Goal: Task Accomplishment & Management: Manage account settings

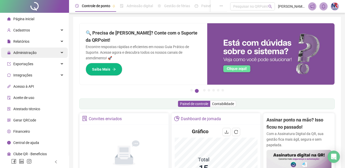
click at [30, 53] on span "Administração" at bounding box center [24, 53] width 23 height 4
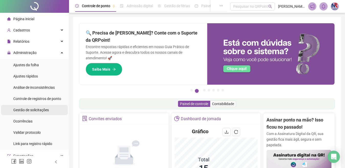
click at [27, 108] on span "Gestão de solicitações" at bounding box center [31, 110] width 36 height 4
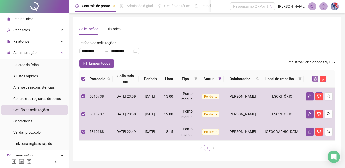
click at [316, 78] on icon "like" at bounding box center [315, 79] width 4 height 4
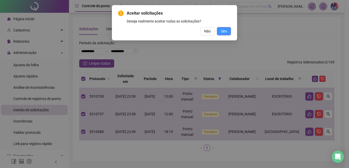
click at [227, 32] on button "Sim" at bounding box center [224, 31] width 14 height 8
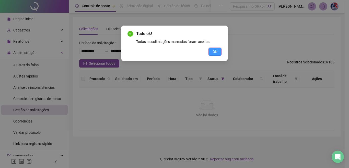
click at [216, 51] on span "OK" at bounding box center [215, 52] width 5 height 6
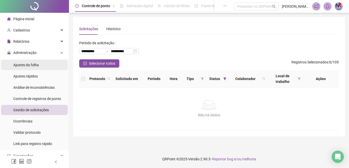
click at [33, 64] on span "Ajustes da folha" at bounding box center [26, 65] width 26 height 4
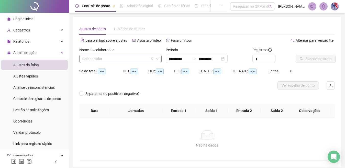
click at [114, 59] on input "search" at bounding box center [118, 59] width 72 height 8
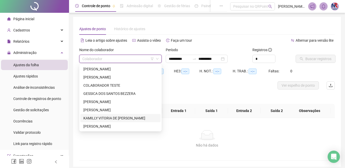
click at [104, 115] on div "KAMILLY VITORIA DE [PERSON_NAME]" at bounding box center [120, 118] width 80 height 8
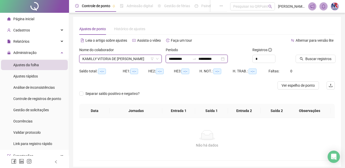
click at [209, 59] on input "**********" at bounding box center [208, 59] width 21 height 6
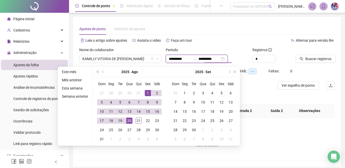
click at [208, 58] on input "**********" at bounding box center [208, 59] width 21 height 6
type input "**********"
click at [138, 121] on div "21" at bounding box center [138, 121] width 6 height 6
type input "**********"
click at [305, 59] on span "Buscar registros" at bounding box center [318, 59] width 26 height 6
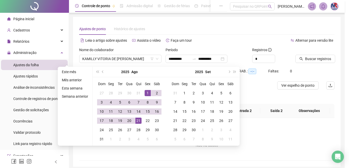
click at [303, 62] on div "Buscando registros Os registros de ponto estão sendo buscados... OK" at bounding box center [174, 84] width 349 height 168
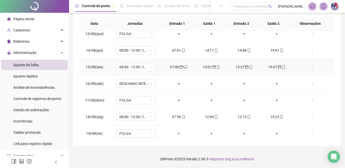
scroll to position [240, 0]
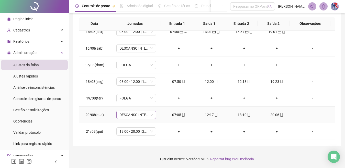
click at [146, 116] on span "DESCANSO INTER-JORNADA" at bounding box center [135, 115] width 33 height 8
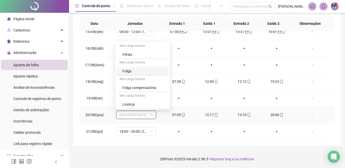
scroll to position [0, 0]
click at [145, 74] on div "08:00 - 12:00 | 13:00 - 17:00" at bounding box center [143, 72] width 43 height 6
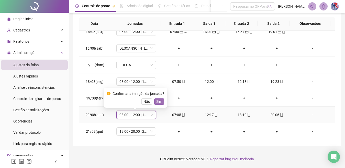
click at [157, 104] on span "Sim" at bounding box center [159, 102] width 6 height 6
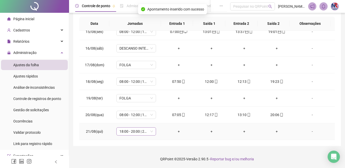
click at [142, 135] on span "18:00 - 20:00 | 21:00 - 07:00" at bounding box center [135, 132] width 33 height 8
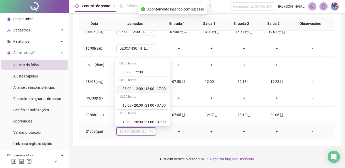
scroll to position [84, 0]
click at [152, 87] on div "Folga" at bounding box center [143, 88] width 43 height 6
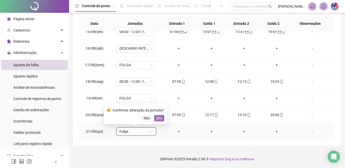
click at [159, 116] on span "Sim" at bounding box center [159, 118] width 6 height 6
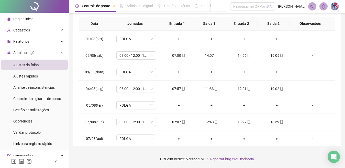
scroll to position [0, 0]
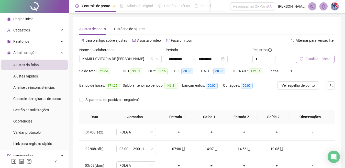
click at [316, 56] on span "Atualizar tabela" at bounding box center [317, 59] width 25 height 6
click at [136, 59] on span "KAMILLY VITORIA DE [PERSON_NAME]" at bounding box center [120, 59] width 76 height 8
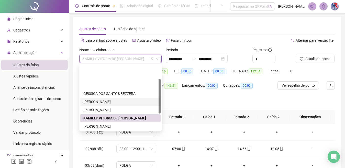
scroll to position [26, 0]
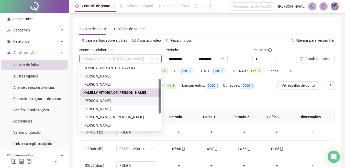
drag, startPoint x: 122, startPoint y: 102, endPoint x: 126, endPoint y: 100, distance: 4.6
click at [125, 100] on div "[PERSON_NAME]" at bounding box center [120, 101] width 74 height 6
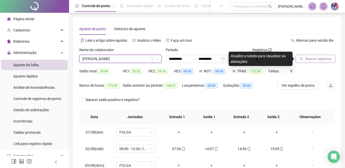
click at [325, 55] on button "Buscar registros" at bounding box center [315, 59] width 40 height 8
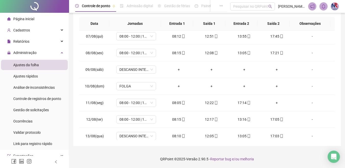
scroll to position [240, 0]
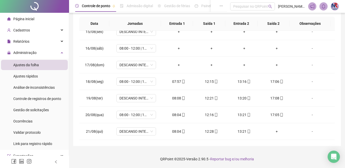
drag, startPoint x: 234, startPoint y: 76, endPoint x: 337, endPoint y: 39, distance: 109.5
click at [337, 39] on div "**********" at bounding box center [207, 35] width 268 height 222
click at [142, 95] on span "DESCANSO INTER-JORNADA" at bounding box center [135, 98] width 33 height 8
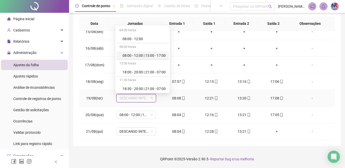
click at [142, 56] on div "08:00 - 12:00 | 13:00 - 17:00" at bounding box center [143, 56] width 43 height 6
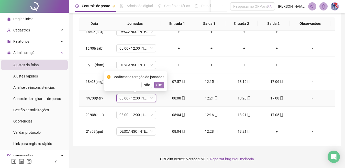
click at [157, 86] on span "Sim" at bounding box center [159, 85] width 6 height 6
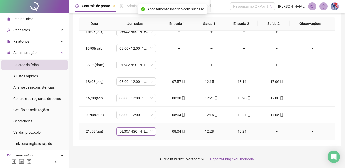
click at [136, 135] on span "DESCANSO INTER-JORNADA" at bounding box center [135, 132] width 33 height 8
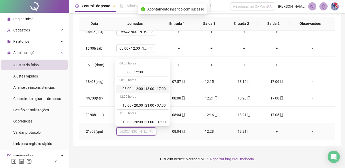
click at [139, 89] on div "08:00 - 12:00 | 13:00 - 17:00" at bounding box center [143, 89] width 43 height 6
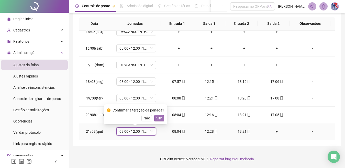
click at [159, 119] on span "Sim" at bounding box center [159, 118] width 6 height 6
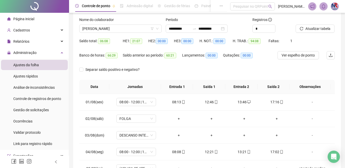
scroll to position [17, 0]
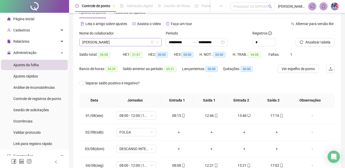
click at [144, 41] on span "[PERSON_NAME]" at bounding box center [120, 42] width 76 height 8
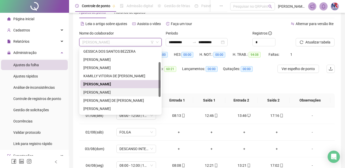
drag, startPoint x: 115, startPoint y: 87, endPoint x: 117, endPoint y: 89, distance: 3.3
click at [117, 89] on div "GESSICA DOS SANTOS BEZZERA [PERSON_NAME] DOS SANTOS [PERSON_NAME] DOS SANTOS KA…" at bounding box center [120, 88] width 80 height 82
click at [117, 89] on div "[PERSON_NAME]" at bounding box center [120, 92] width 80 height 8
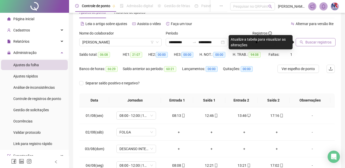
click at [306, 43] on span "Buscar registros" at bounding box center [318, 42] width 26 height 6
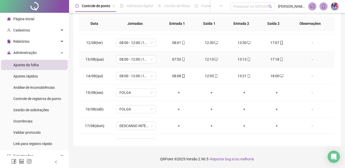
scroll to position [240, 0]
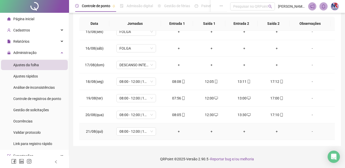
click at [178, 130] on div "+" at bounding box center [178, 132] width 25 height 6
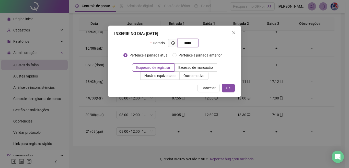
type input "*****"
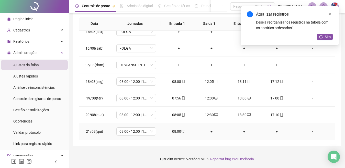
drag, startPoint x: 211, startPoint y: 133, endPoint x: 252, endPoint y: 162, distance: 49.4
click at [210, 132] on div "+" at bounding box center [211, 132] width 25 height 6
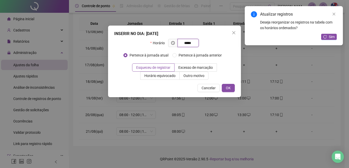
type input "*****"
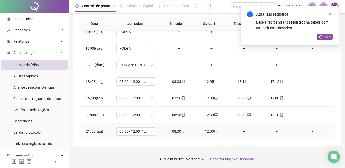
click at [240, 131] on div "+" at bounding box center [244, 132] width 25 height 6
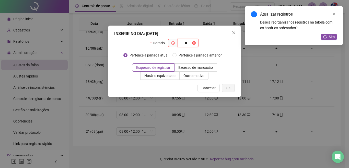
type input "*"
type input "*****"
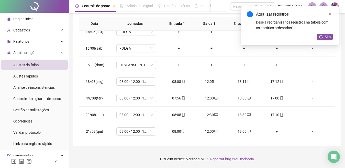
click at [321, 31] on div "Atualizar registros Deseja reorganizar os registros na tabela com os horários o…" at bounding box center [290, 25] width 98 height 39
click at [322, 35] on icon "reload" at bounding box center [321, 37] width 4 height 4
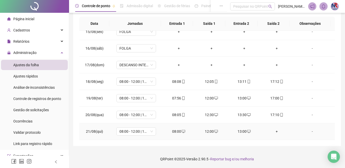
click at [272, 133] on div "+" at bounding box center [277, 132] width 25 height 6
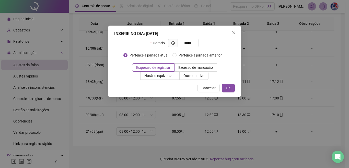
type input "*****"
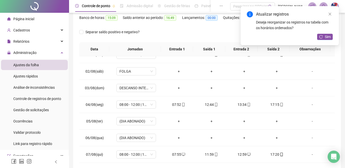
scroll to position [0, 0]
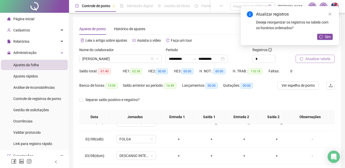
click at [314, 59] on span "Atualizar tabela" at bounding box center [317, 59] width 25 height 6
click at [144, 60] on span "[PERSON_NAME]" at bounding box center [120, 59] width 76 height 8
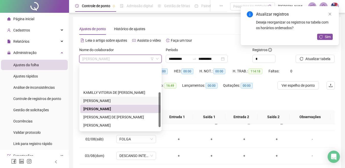
scroll to position [51, 0]
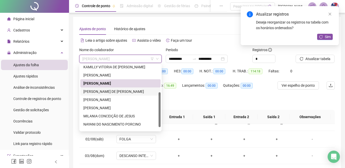
click at [142, 93] on div "[PERSON_NAME] DE [PERSON_NAME]" at bounding box center [120, 92] width 74 height 6
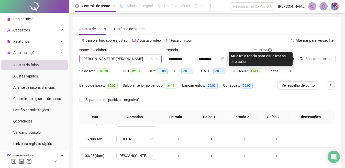
click at [136, 59] on span "[PERSON_NAME] DE [PERSON_NAME]" at bounding box center [120, 59] width 76 height 8
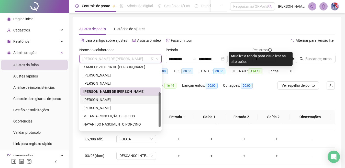
click at [134, 99] on div "[PERSON_NAME]" at bounding box center [120, 100] width 74 height 6
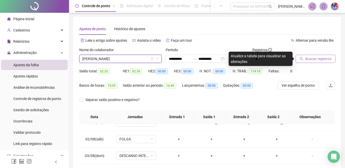
click at [328, 60] on span "Buscar registros" at bounding box center [318, 59] width 26 height 6
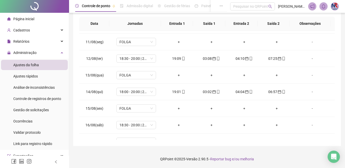
scroll to position [240, 0]
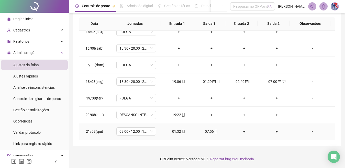
click at [176, 132] on div "01:32" at bounding box center [178, 132] width 25 height 6
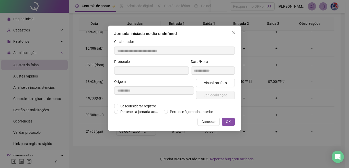
type input "**********"
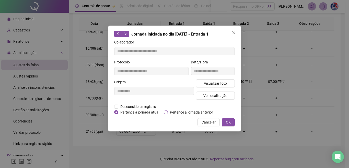
click at [186, 113] on span "Pertence à jornada anterior" at bounding box center [191, 112] width 47 height 6
click at [224, 120] on button "OK" at bounding box center [228, 122] width 13 height 8
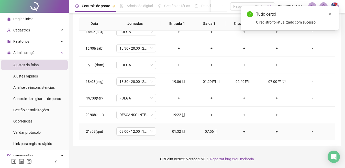
click at [206, 130] on div "07:56" at bounding box center [211, 132] width 25 height 6
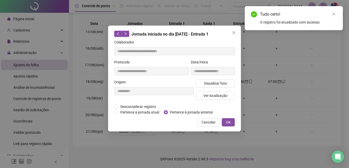
type input "**********"
click at [191, 112] on span "Pertence à jornada anterior" at bounding box center [191, 112] width 47 height 6
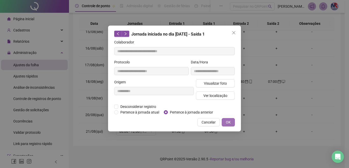
click at [233, 122] on button "OK" at bounding box center [228, 122] width 13 height 8
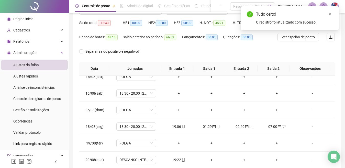
scroll to position [0, 0]
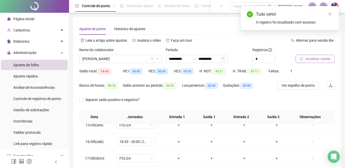
click at [327, 56] on span "Atualizar tabela" at bounding box center [317, 59] width 25 height 6
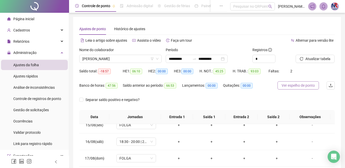
scroll to position [93, 0]
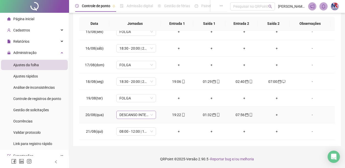
click at [149, 116] on span "DESCANSO INTER-JORNADA" at bounding box center [135, 115] width 33 height 8
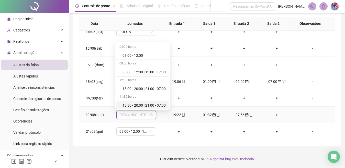
click at [136, 102] on div "18:30 - 20:00 | 21:00 - 07:00" at bounding box center [142, 105] width 52 height 8
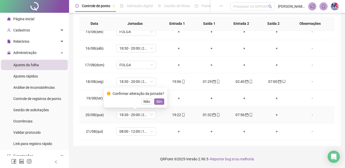
click at [162, 102] on button "Sim" at bounding box center [159, 101] width 10 height 6
click at [161, 102] on td "FOLGA" at bounding box center [136, 98] width 53 height 17
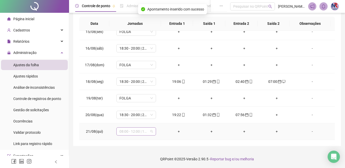
click at [140, 131] on span "08:00 - 12:00 | 13:00 - 17:00" at bounding box center [135, 132] width 33 height 8
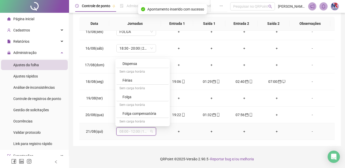
scroll to position [77, 0]
click at [144, 95] on div "Folga" at bounding box center [143, 95] width 43 height 6
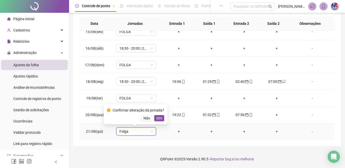
click at [161, 116] on button "Sim" at bounding box center [159, 118] width 10 height 6
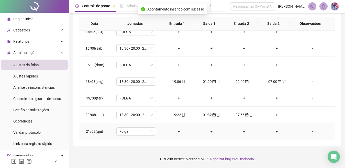
click at [175, 129] on div "+" at bounding box center [178, 132] width 25 height 6
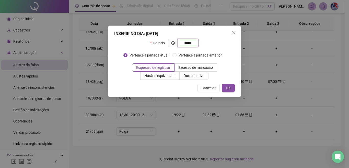
type input "*****"
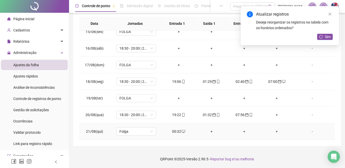
click at [181, 131] on icon "desktop" at bounding box center [183, 132] width 4 height 4
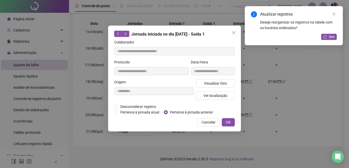
type input "**********"
click at [227, 123] on span "OK" at bounding box center [228, 122] width 5 height 6
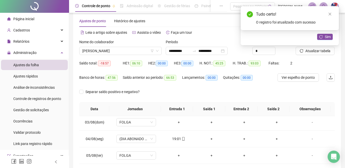
scroll to position [0, 0]
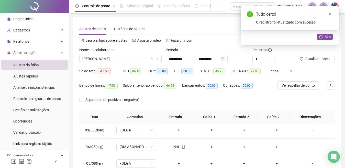
click at [321, 61] on span "Atualizar tabela" at bounding box center [317, 59] width 25 height 6
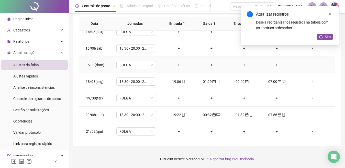
scroll to position [163, 0]
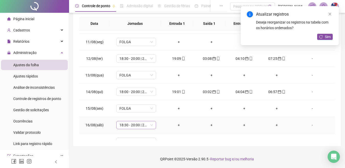
click at [142, 124] on span "18:30 - 20:00 | 21:00 - 07:00" at bounding box center [135, 125] width 33 height 8
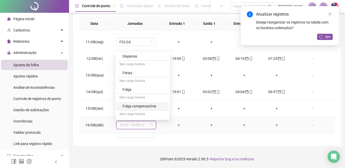
scroll to position [77, 0]
click at [138, 91] on div "Folga" at bounding box center [143, 89] width 43 height 6
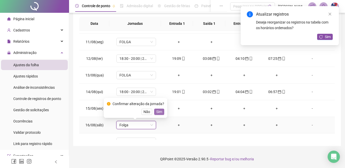
click at [159, 111] on span "Sim" at bounding box center [159, 112] width 6 height 6
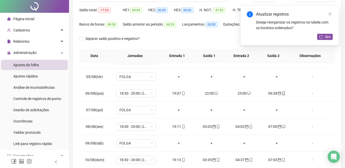
scroll to position [0, 0]
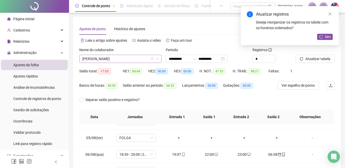
click at [147, 58] on span "[PERSON_NAME]" at bounding box center [120, 59] width 76 height 8
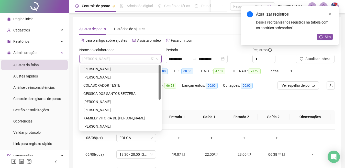
click at [141, 70] on div "[PERSON_NAME]" at bounding box center [120, 69] width 74 height 6
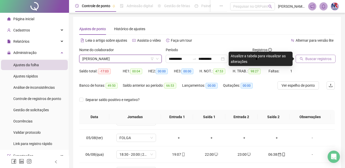
click at [309, 59] on span "Buscar registros" at bounding box center [318, 59] width 26 height 6
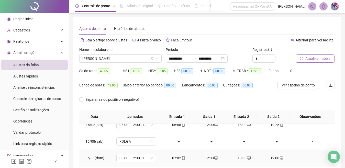
scroll to position [93, 0]
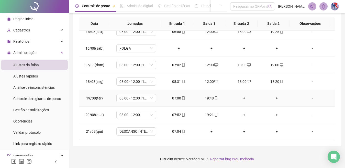
click at [241, 101] on td "+" at bounding box center [244, 98] width 33 height 17
click at [244, 97] on div "+" at bounding box center [244, 98] width 25 height 6
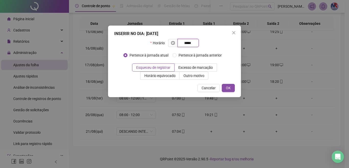
type input "*****"
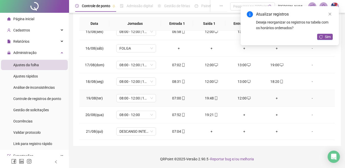
click at [275, 98] on div "+" at bounding box center [277, 98] width 25 height 6
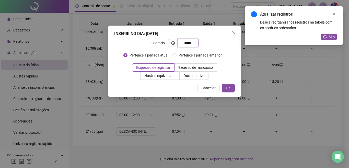
type input "*****"
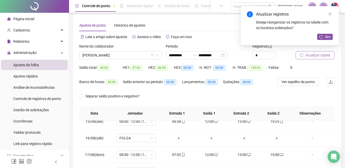
scroll to position [0, 0]
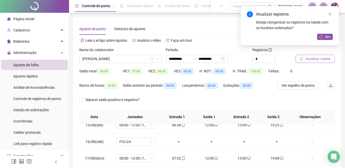
click at [319, 56] on span "Atualizar tabela" at bounding box center [317, 59] width 25 height 6
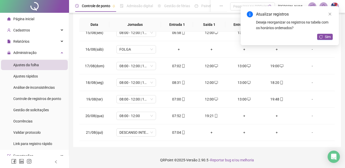
scroll to position [93, 0]
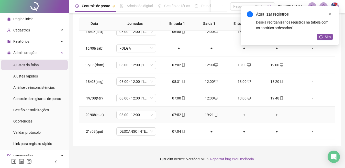
click at [243, 114] on div "+" at bounding box center [244, 115] width 25 height 6
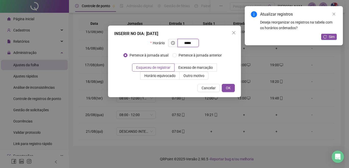
type input "*****"
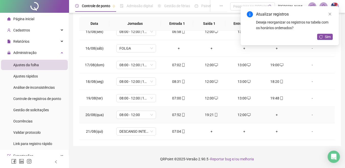
click at [273, 115] on div "+" at bounding box center [277, 115] width 25 height 6
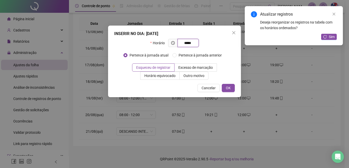
type input "*****"
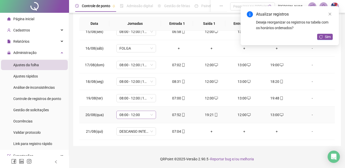
click at [143, 116] on span "08:00 - 12:00" at bounding box center [135, 115] width 33 height 8
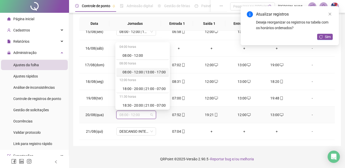
click at [148, 72] on div "08:00 - 12:00 | 13:00 - 17:00" at bounding box center [143, 72] width 43 height 6
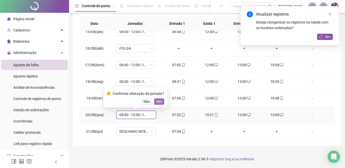
click at [156, 104] on button "Sim" at bounding box center [159, 101] width 10 height 6
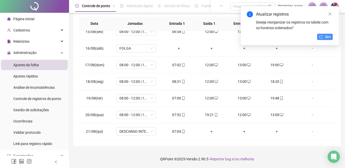
click at [327, 36] on span "Sim" at bounding box center [328, 37] width 6 height 6
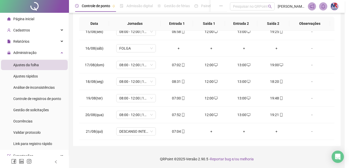
click at [145, 131] on div "Atualizando tabela Atualizando e reorganizando os registros... OK" at bounding box center [174, 84] width 349 height 168
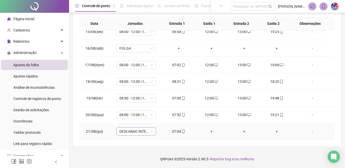
click at [145, 131] on span "DESCANSO INTER-JORNADA" at bounding box center [135, 132] width 33 height 8
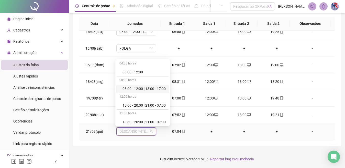
click at [148, 92] on div "08:00 - 12:00 | 13:00 - 17:00" at bounding box center [142, 89] width 52 height 8
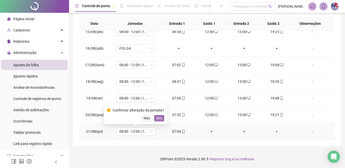
click at [161, 121] on span "Sim" at bounding box center [159, 118] width 6 height 6
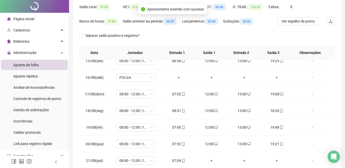
scroll to position [0, 0]
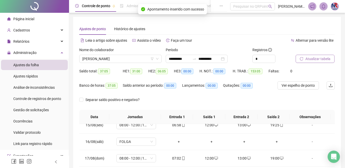
click at [326, 60] on span "Atualizar tabela" at bounding box center [317, 59] width 25 height 6
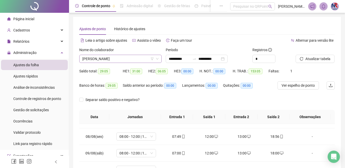
click at [142, 61] on span "[PERSON_NAME]" at bounding box center [120, 59] width 76 height 8
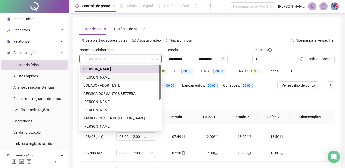
click at [119, 77] on div "[PERSON_NAME]" at bounding box center [120, 77] width 74 height 6
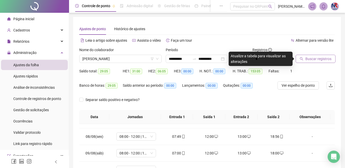
click at [332, 56] on button "Buscar registros" at bounding box center [315, 59] width 40 height 8
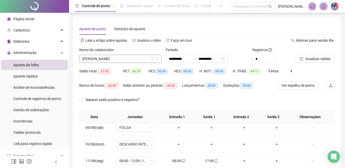
click at [126, 59] on span "[PERSON_NAME]" at bounding box center [120, 59] width 76 height 8
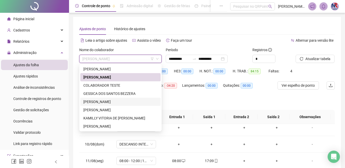
click at [122, 99] on div "[PERSON_NAME]" at bounding box center [120, 102] width 80 height 8
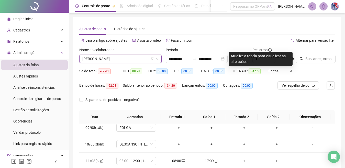
click at [141, 58] on span "[PERSON_NAME]" at bounding box center [120, 59] width 76 height 8
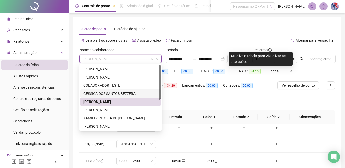
click at [110, 96] on div "GESSICA DOS SANTOS BEZZERA" at bounding box center [120, 94] width 74 height 6
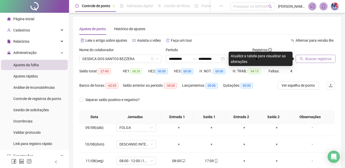
click at [328, 56] on span "Buscar registros" at bounding box center [318, 59] width 26 height 6
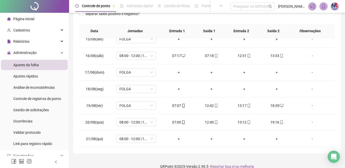
scroll to position [93, 0]
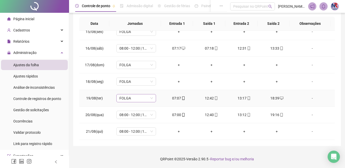
click at [142, 101] on span "FOLGA" at bounding box center [135, 98] width 33 height 8
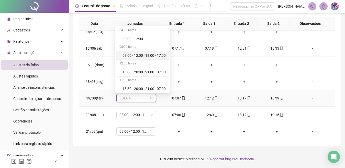
click at [140, 55] on div "08:00 - 12:00 | 13:00 - 17:00" at bounding box center [143, 56] width 43 height 6
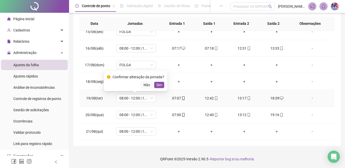
click at [158, 81] on div "Confirmar alteração da jornada? Não Sim" at bounding box center [135, 81] width 57 height 14
click at [160, 83] on span "Sim" at bounding box center [159, 85] width 6 height 6
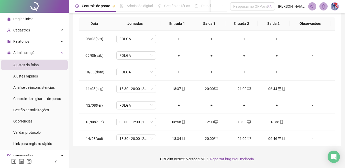
scroll to position [123, 0]
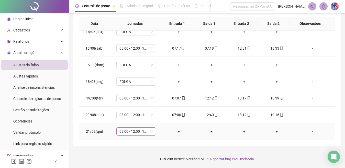
click at [134, 131] on span "08:00 - 12:00 | 13:00 - 17:00" at bounding box center [135, 132] width 33 height 8
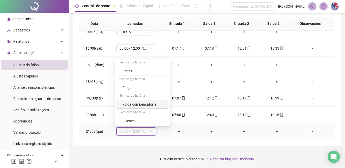
scroll to position [84, 0]
click at [159, 84] on div "Folga" at bounding box center [142, 88] width 52 height 8
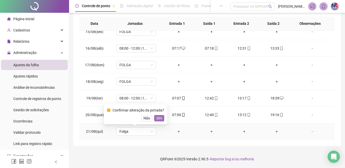
click at [157, 117] on span "Sim" at bounding box center [159, 118] width 6 height 6
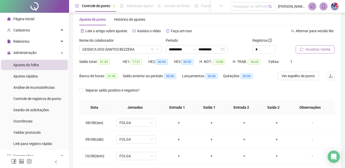
scroll to position [0, 0]
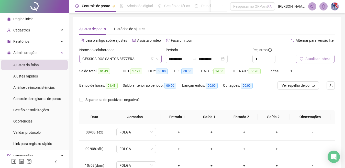
click at [143, 58] on span "GESSICA DOS SANTOS BEZZERA" at bounding box center [120, 59] width 76 height 8
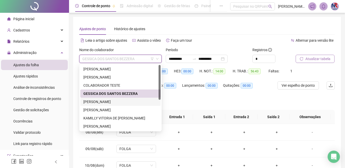
click at [119, 104] on div "[PERSON_NAME]" at bounding box center [120, 102] width 74 height 6
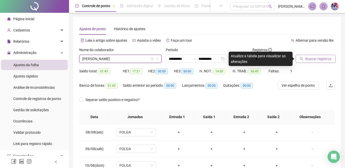
click at [324, 57] on span "Buscar registros" at bounding box center [318, 59] width 26 height 6
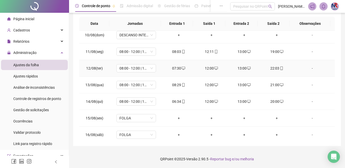
scroll to position [240, 0]
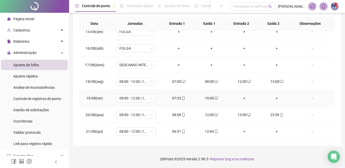
click at [241, 96] on div "+" at bounding box center [244, 98] width 25 height 6
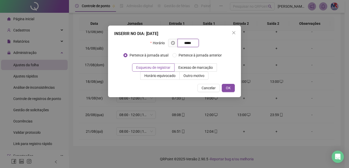
type input "*****"
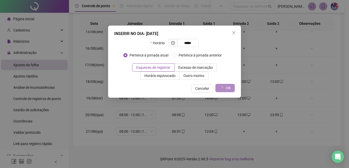
click at [0, 31] on div "INSERIR NO DIA : [DATE] Horário ***** Pertence à jornada atual Pertence à jorna…" at bounding box center [174, 84] width 349 height 168
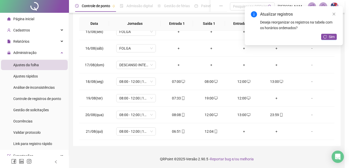
click at [273, 99] on div at bounding box center [174, 84] width 349 height 168
click at [271, 98] on div at bounding box center [174, 84] width 349 height 168
click at [273, 98] on div at bounding box center [174, 84] width 349 height 168
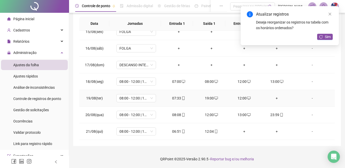
click at [273, 97] on div "+" at bounding box center [277, 98] width 25 height 6
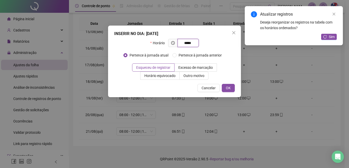
type input "*****"
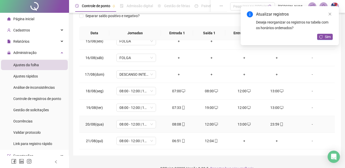
scroll to position [68, 0]
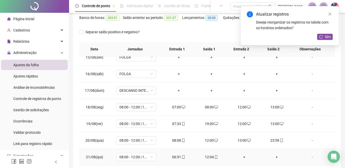
click at [239, 155] on div "+" at bounding box center [244, 157] width 25 height 6
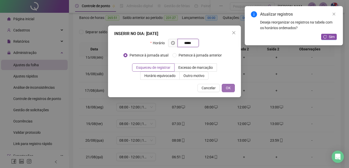
type input "*****"
click at [224, 86] on button "OK" at bounding box center [228, 88] width 13 height 8
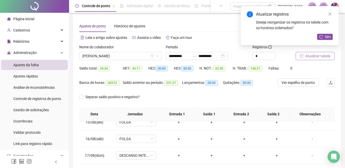
scroll to position [0, 0]
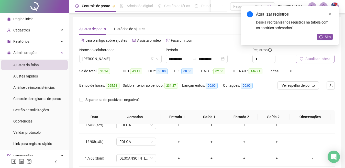
click at [326, 57] on span "Atualizar tabela" at bounding box center [317, 59] width 25 height 6
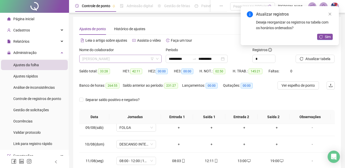
click at [137, 56] on span "[PERSON_NAME]" at bounding box center [120, 59] width 76 height 8
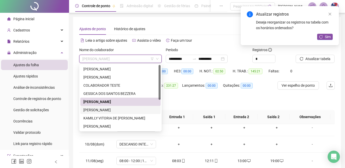
click at [120, 111] on div "[PERSON_NAME]" at bounding box center [120, 110] width 74 height 6
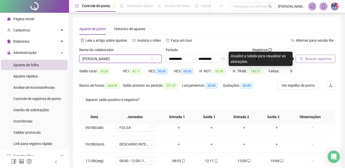
click at [316, 59] on span "Buscar registros" at bounding box center [318, 59] width 26 height 6
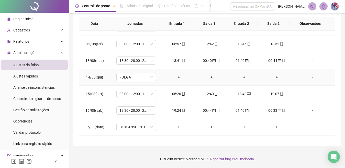
scroll to position [190, 0]
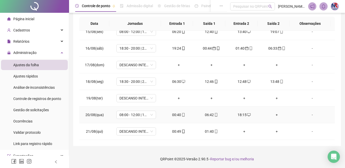
click at [242, 115] on div "18:15" at bounding box center [244, 115] width 25 height 6
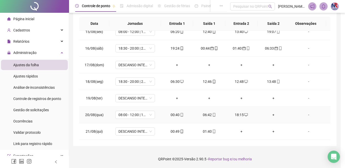
type input "**********"
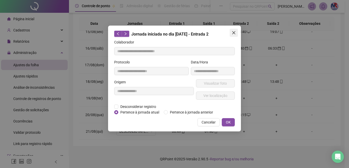
click at [232, 31] on span "Close" at bounding box center [234, 33] width 8 height 4
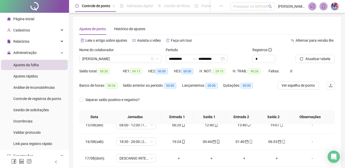
scroll to position [93, 0]
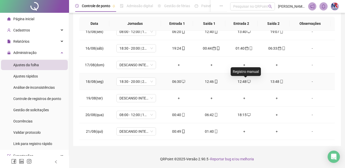
click at [246, 80] on span "desktop" at bounding box center [248, 82] width 4 height 4
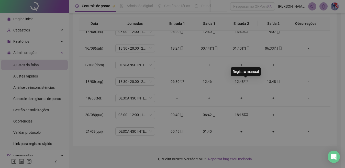
type input "**********"
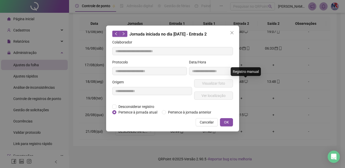
click at [130, 105] on div "**********" at bounding box center [172, 84] width 345 height 168
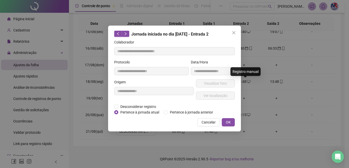
click at [116, 106] on div "**********" at bounding box center [174, 84] width 349 height 168
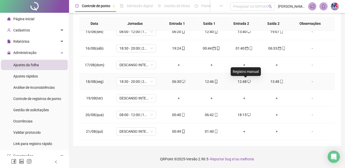
click at [247, 80] on icon "desktop" at bounding box center [249, 81] width 4 height 3
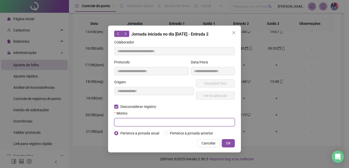
click at [126, 122] on input "text" at bounding box center [174, 122] width 121 height 8
type input "*"
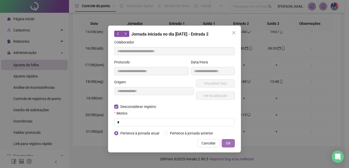
click at [227, 141] on span "OK" at bounding box center [228, 143] width 5 height 6
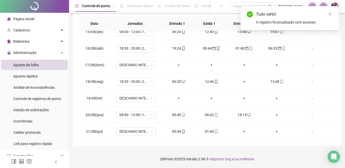
scroll to position [0, 0]
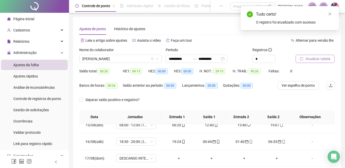
click at [326, 60] on span "Atualizar tabela" at bounding box center [317, 59] width 25 height 6
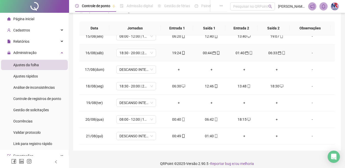
scroll to position [93, 0]
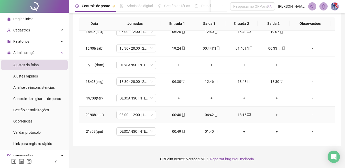
click at [172, 113] on div "00:40" at bounding box center [178, 115] width 25 height 6
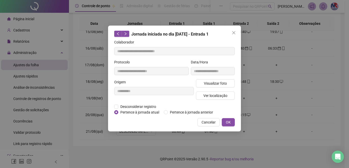
type input "**********"
click at [139, 105] on span "Desconsiderar registro" at bounding box center [138, 107] width 40 height 6
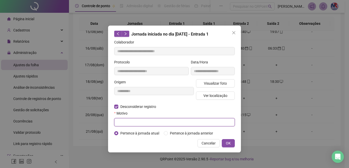
click at [142, 120] on input "text" at bounding box center [174, 122] width 121 height 8
type input "*"
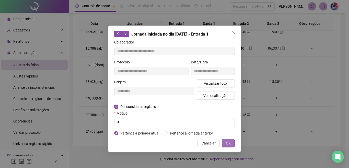
click at [233, 142] on button "OK" at bounding box center [228, 143] width 13 height 8
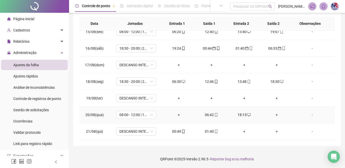
click at [210, 113] on div "06:42" at bounding box center [211, 115] width 25 height 6
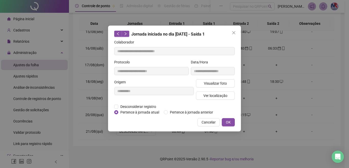
type input "**********"
click at [123, 105] on span "Desconsiderar registro" at bounding box center [138, 107] width 40 height 6
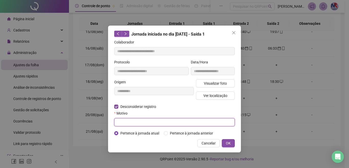
click at [127, 119] on input "text" at bounding box center [174, 122] width 121 height 8
type input "*"
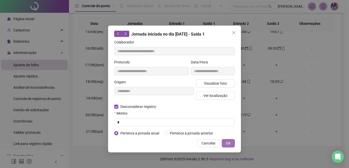
click at [230, 141] on span "OK" at bounding box center [228, 143] width 5 height 6
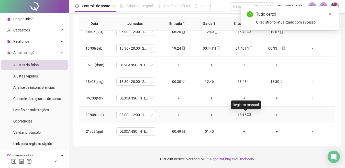
click at [243, 115] on div "18:15" at bounding box center [244, 115] width 25 height 6
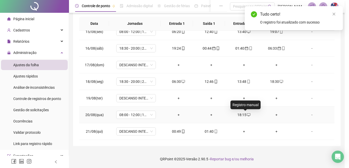
type input "**********"
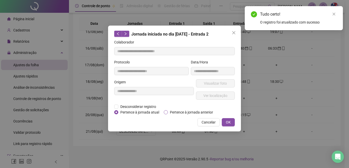
click at [188, 110] on span "Pertence à jornada anterior" at bounding box center [191, 112] width 47 height 6
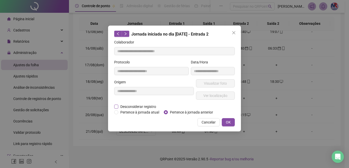
click at [141, 107] on span "Desconsiderar registro" at bounding box center [138, 107] width 40 height 6
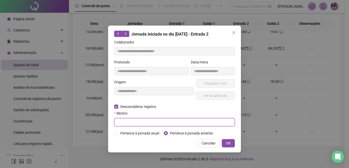
click at [170, 119] on input "text" at bounding box center [174, 122] width 121 height 8
type input "*"
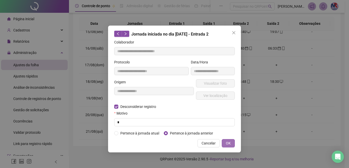
click at [228, 141] on span "OK" at bounding box center [228, 143] width 5 height 6
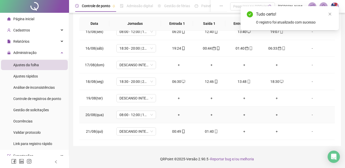
drag, startPoint x: 178, startPoint y: 113, endPoint x: 286, endPoint y: 156, distance: 116.6
click at [197, 113] on tr "20/08(qua) 08:00 - 12:00 | 13:00 - 17:00 + + + + -" at bounding box center [206, 115] width 255 height 17
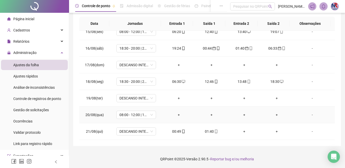
click at [176, 113] on div "+" at bounding box center [178, 115] width 25 height 6
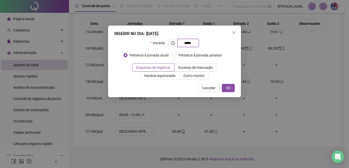
type input "*****"
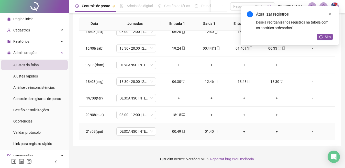
click at [178, 133] on div "00:49" at bounding box center [178, 132] width 25 height 6
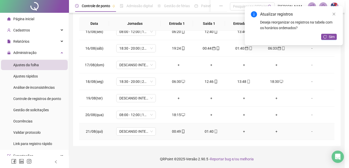
type input "**********"
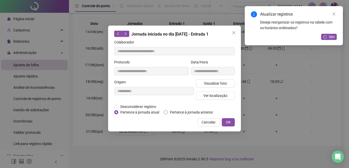
click at [167, 109] on label "Pertence à jornada anterior" at bounding box center [189, 112] width 51 height 6
click at [224, 123] on button "OK" at bounding box center [228, 122] width 13 height 8
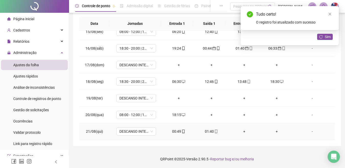
click at [208, 132] on div "01:40" at bounding box center [211, 132] width 25 height 6
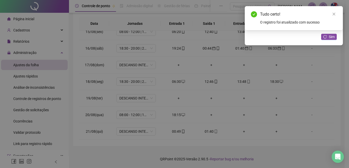
type input "**********"
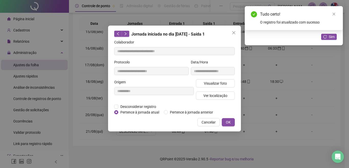
click at [195, 115] on div "**********" at bounding box center [174, 79] width 133 height 106
click at [193, 110] on span "Pertence à jornada anterior" at bounding box center [191, 112] width 47 height 6
click at [228, 121] on span "OK" at bounding box center [228, 122] width 5 height 6
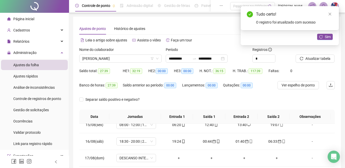
scroll to position [0, 0]
click at [323, 60] on span "Atualizar tabela" at bounding box center [317, 59] width 25 height 6
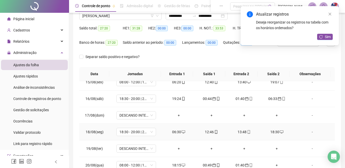
scroll to position [93, 0]
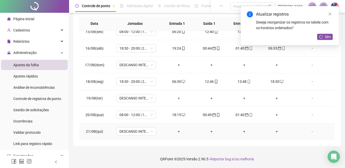
click at [176, 131] on div "+" at bounding box center [178, 132] width 25 height 6
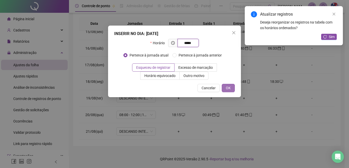
type input "*****"
click at [229, 89] on span "OK" at bounding box center [228, 88] width 5 height 6
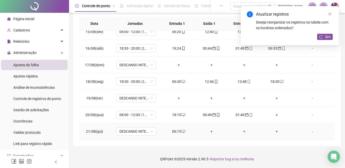
click at [175, 132] on div "06:15" at bounding box center [178, 132] width 25 height 6
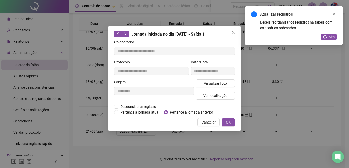
type input "**********"
click at [191, 110] on span "Pertence à jornada anterior" at bounding box center [191, 112] width 47 height 6
click at [228, 120] on span "OK" at bounding box center [228, 122] width 5 height 6
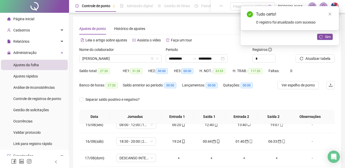
scroll to position [0, 0]
click at [326, 58] on span "Atualizar tabela" at bounding box center [317, 59] width 25 height 6
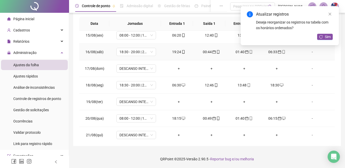
scroll to position [190, 0]
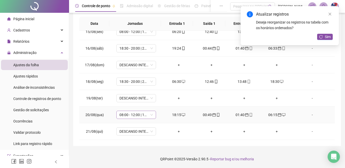
click at [135, 114] on span "08:00 - 12:00 | 13:00 - 17:00" at bounding box center [135, 115] width 33 height 8
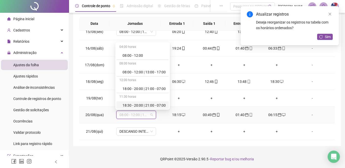
click at [138, 106] on div "18:30 - 20:00 | 21:00 - 07:00" at bounding box center [143, 105] width 43 height 6
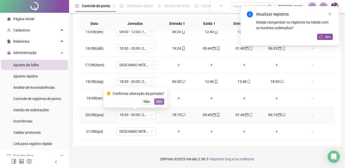
click at [160, 100] on span "Sim" at bounding box center [159, 102] width 6 height 6
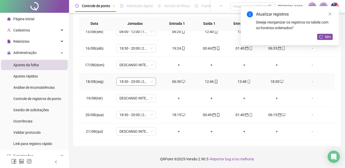
click at [142, 78] on span "18:30 - 20:00 | 21:00 - 07:00" at bounding box center [135, 82] width 33 height 8
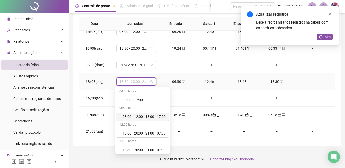
click at [135, 114] on div "08:00 - 12:00 | 13:00 - 17:00" at bounding box center [143, 117] width 43 height 6
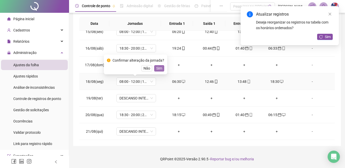
click at [156, 66] on span "Sim" at bounding box center [159, 68] width 6 height 6
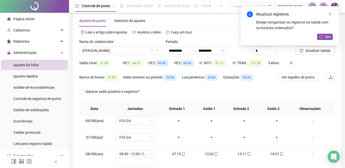
scroll to position [0, 0]
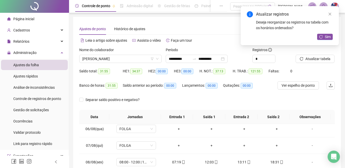
click at [214, 23] on div "Ajustes de ponto Histórico de ajustes" at bounding box center [206, 29] width 255 height 12
click at [330, 16] on link "Close" at bounding box center [330, 14] width 6 height 6
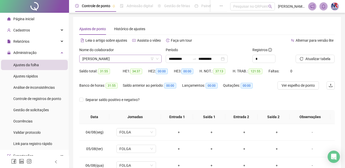
click at [150, 58] on span "[PERSON_NAME]" at bounding box center [120, 59] width 76 height 8
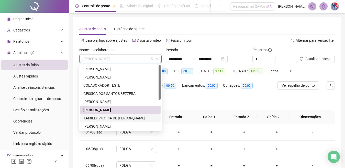
click at [126, 119] on div "KAMILLY VITORIA DE [PERSON_NAME]" at bounding box center [120, 118] width 74 height 6
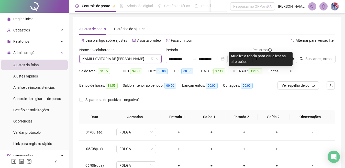
click at [123, 60] on span "KAMILLY VITORIA DE [PERSON_NAME]" at bounding box center [120, 59] width 76 height 8
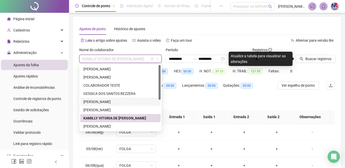
click at [110, 102] on div "[PERSON_NAME]" at bounding box center [120, 102] width 74 height 6
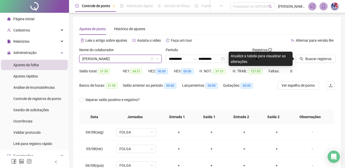
click at [130, 59] on span "[PERSON_NAME]" at bounding box center [120, 59] width 76 height 8
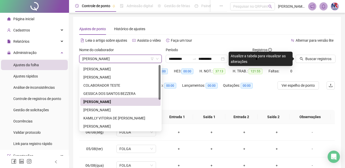
click at [130, 59] on span "[PERSON_NAME]" at bounding box center [120, 59] width 76 height 8
click at [125, 110] on div "Separar saldo positivo e negativo?" at bounding box center [113, 103] width 69 height 14
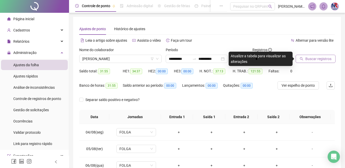
click at [317, 55] on button "Buscar registros" at bounding box center [315, 59] width 40 height 8
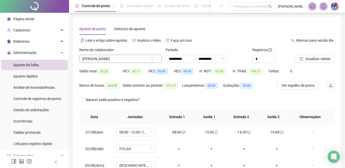
click at [140, 55] on div "[PERSON_NAME]" at bounding box center [120, 59] width 82 height 8
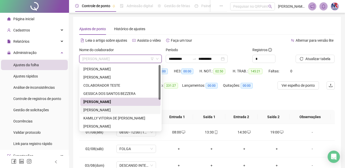
click at [128, 107] on div "[PERSON_NAME]" at bounding box center [120, 110] width 74 height 6
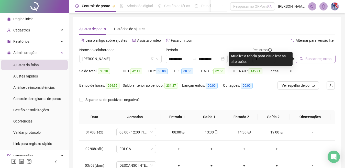
click at [321, 57] on span "Buscar registros" at bounding box center [318, 59] width 26 height 6
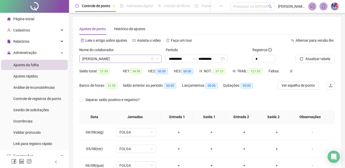
click at [147, 58] on span "[PERSON_NAME]" at bounding box center [120, 59] width 76 height 8
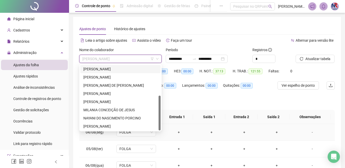
scroll to position [51, 0]
